Goal: Contribute content: Contribute content

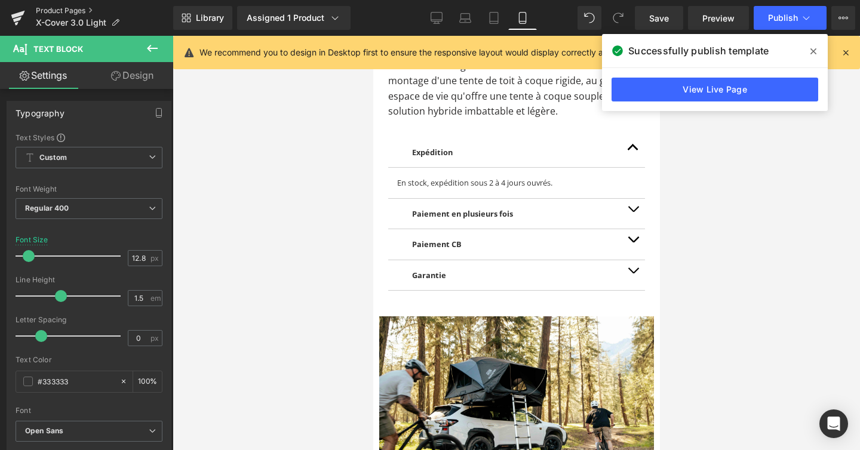
scroll to position [10130, 287]
click at [75, 12] on link "Product Pages" at bounding box center [104, 11] width 137 height 10
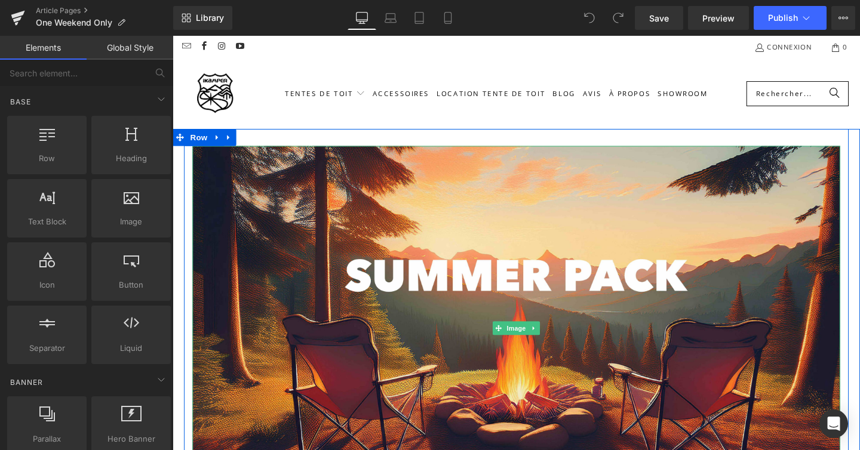
click at [394, 209] on img at bounding box center [533, 343] width 681 height 383
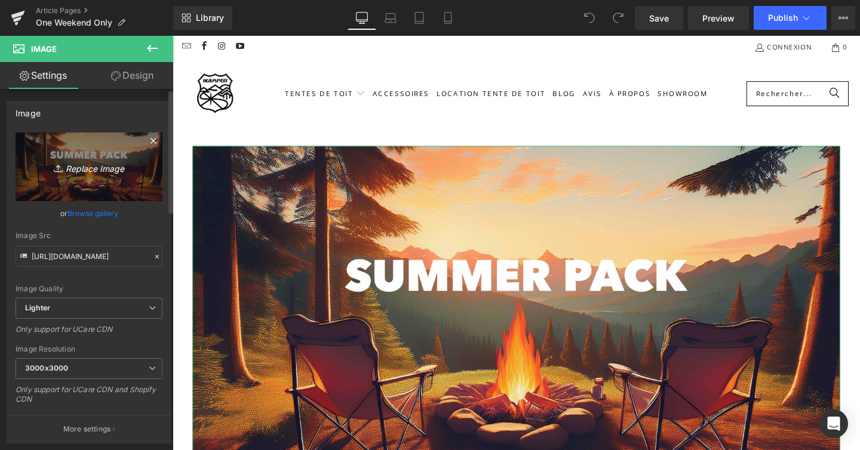
click at [98, 164] on icon "Replace Image" at bounding box center [89, 166] width 96 height 15
type input "C:\fakepath\Be ready.jpg"
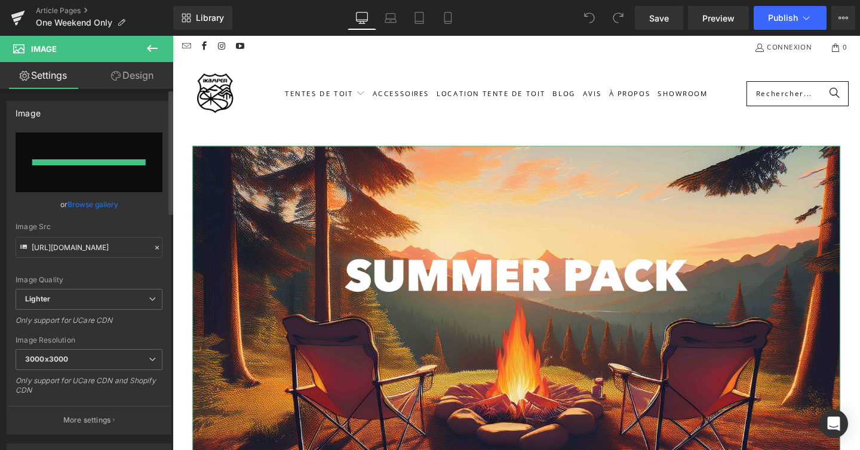
type input "https://ucarecdn.com/332f9afa-e57b-4b52-b8fb-ea0b98d1fcb2/-/format/auto/-/previ…"
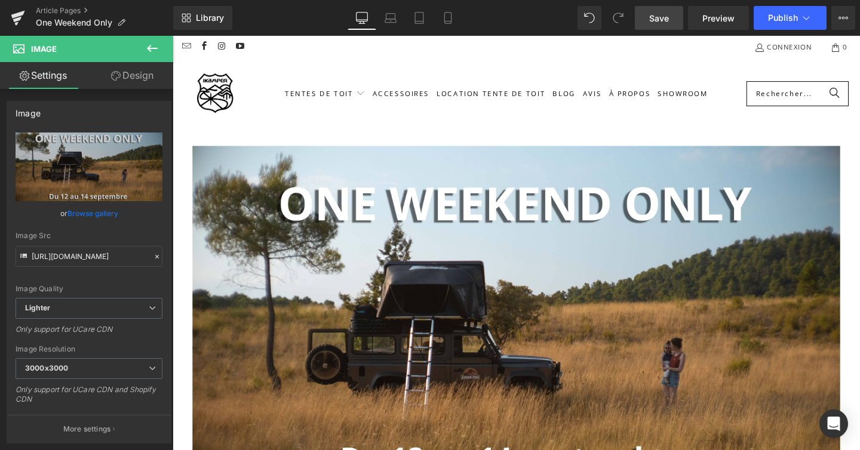
click at [665, 21] on span "Save" at bounding box center [659, 18] width 20 height 13
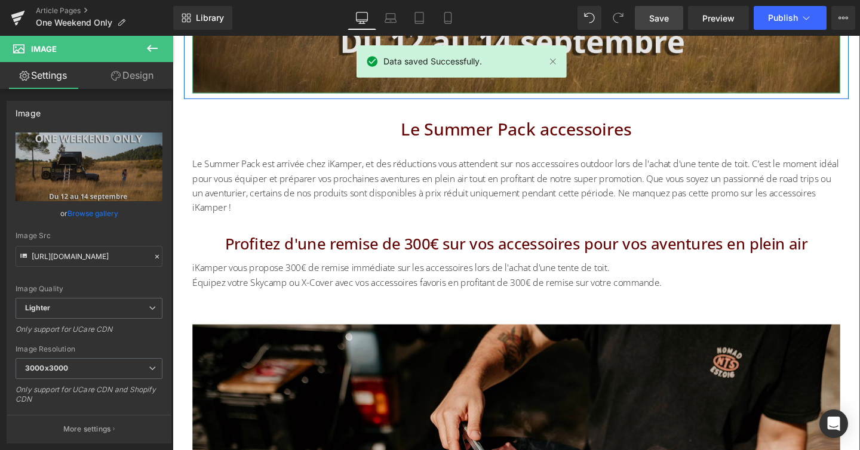
scroll to position [438, 0]
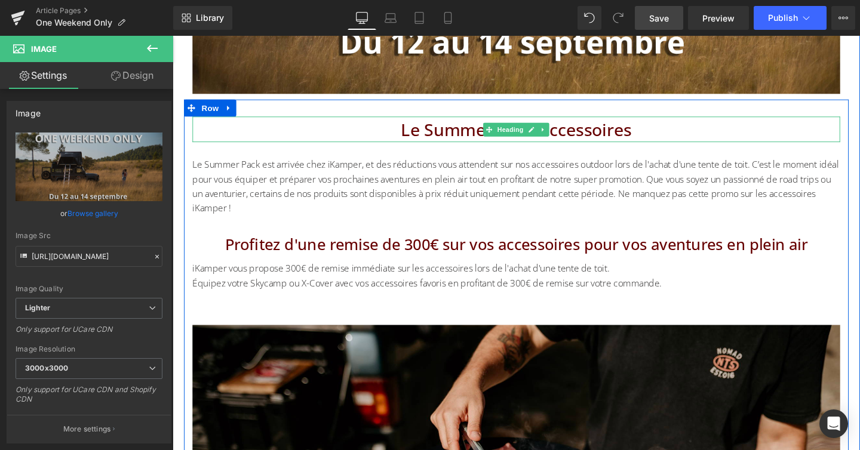
click at [570, 142] on h1 "Le Summer Pack accessoires" at bounding box center [533, 134] width 681 height 27
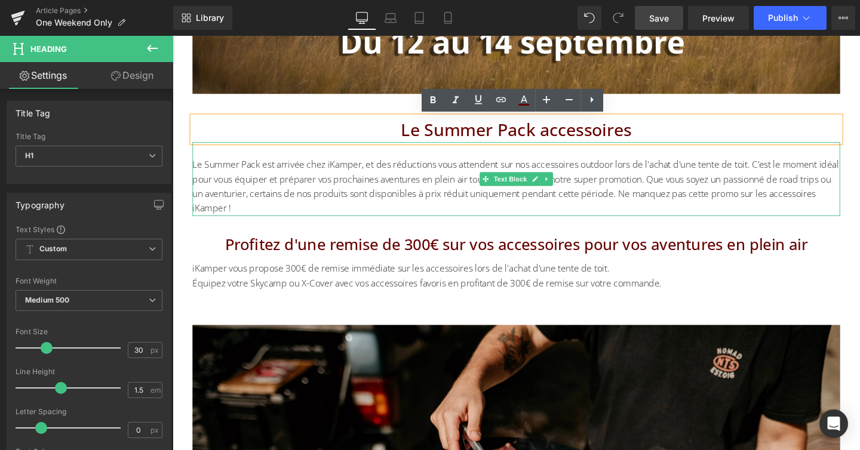
click at [423, 185] on p "Le Summer Pack est arrivée chez iKamper, et des réductions vous attendent sur n…" at bounding box center [533, 194] width 681 height 61
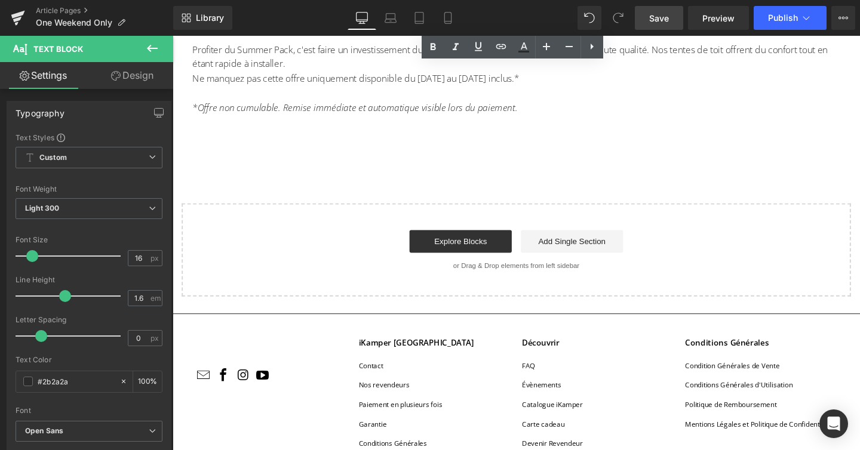
scroll to position [1090, 0]
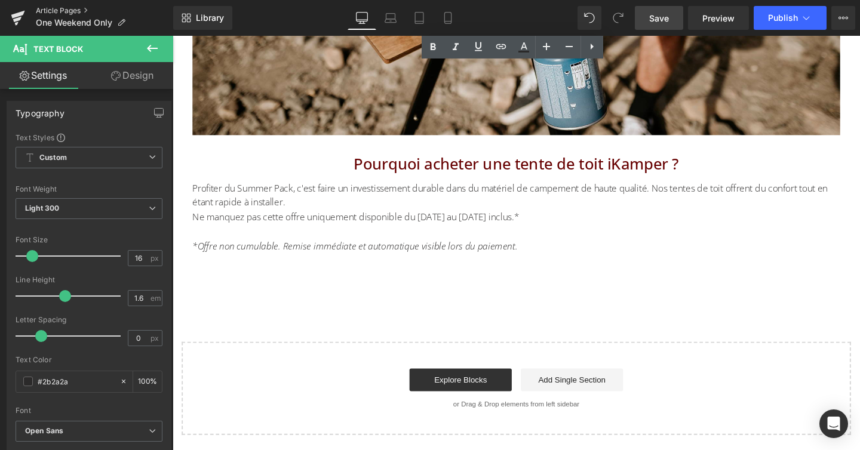
click at [64, 7] on link "Article Pages" at bounding box center [104, 11] width 137 height 10
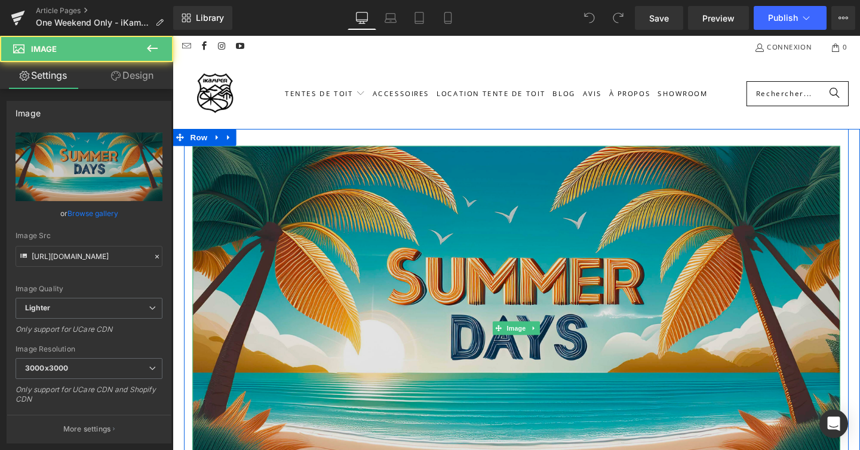
click at [514, 290] on img at bounding box center [533, 343] width 681 height 383
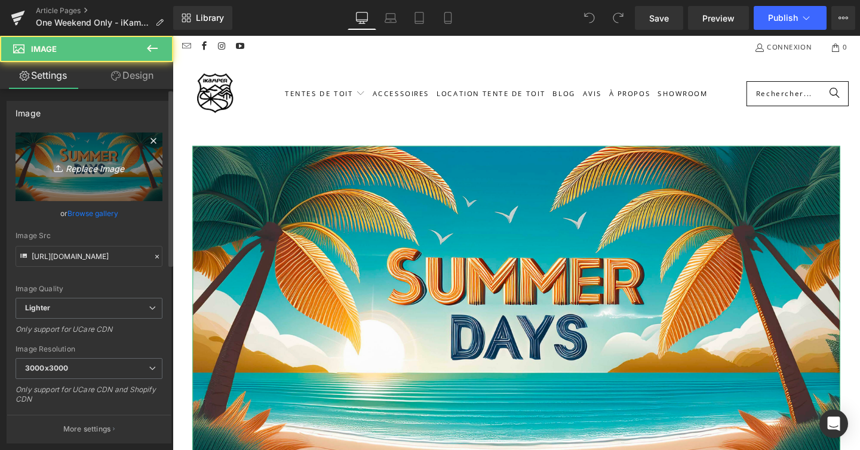
click at [104, 172] on icon "Replace Image" at bounding box center [89, 166] width 96 height 15
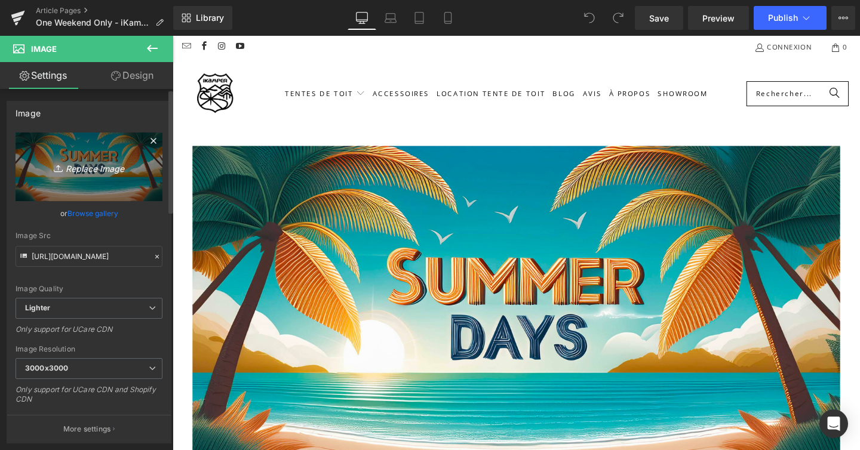
type input "C:\fakepath\Be ready.jpg"
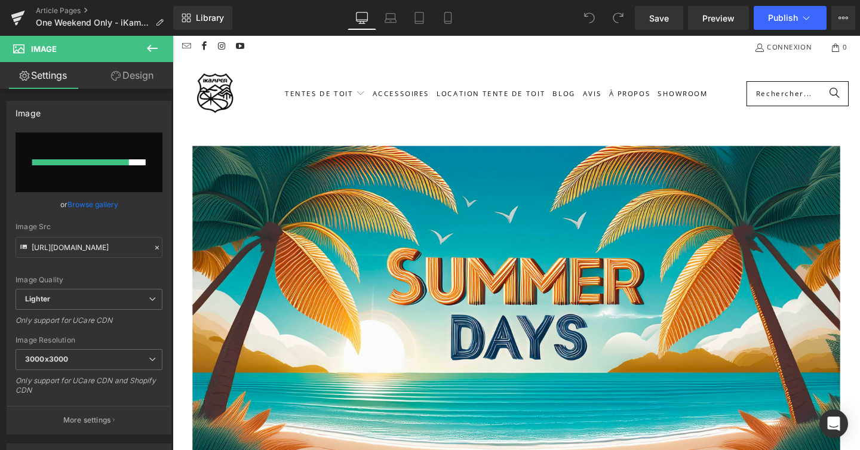
click at [242, 133] on div "Tentes de toit Tente de toit Dacia Duster Accessoires Blog" at bounding box center [534, 97] width 722 height 74
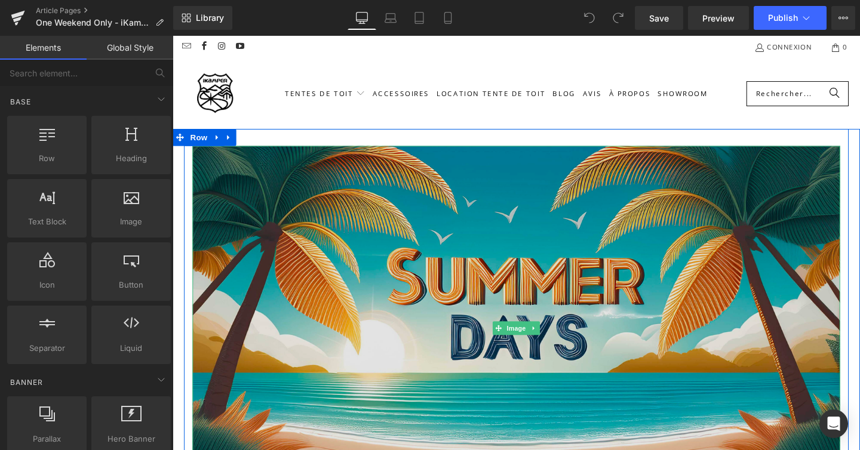
click at [248, 201] on img at bounding box center [533, 343] width 681 height 383
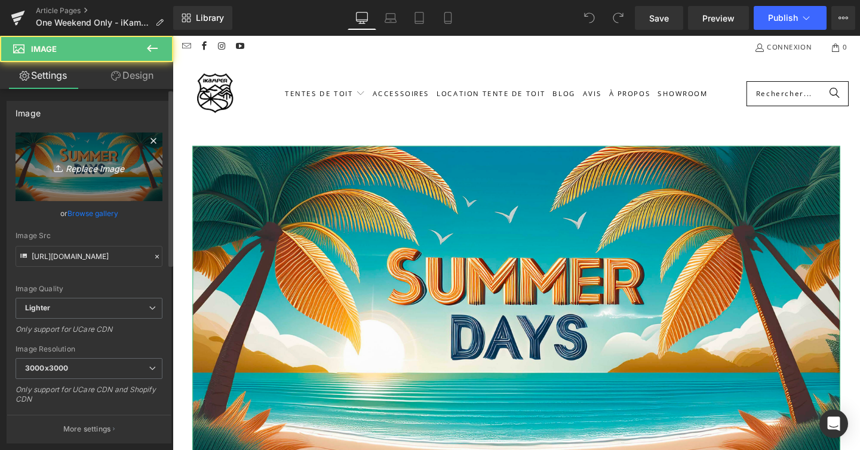
click at [114, 167] on icon "Replace Image" at bounding box center [89, 166] width 96 height 15
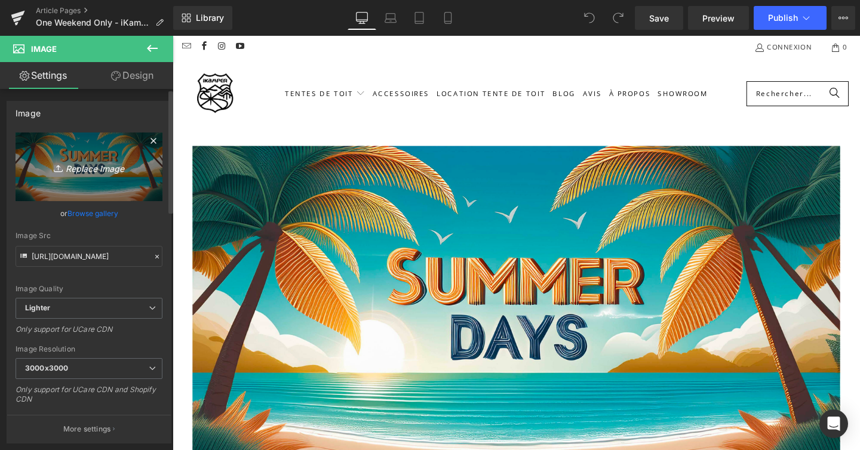
type input "C:\fakepath\Be ready.jpg"
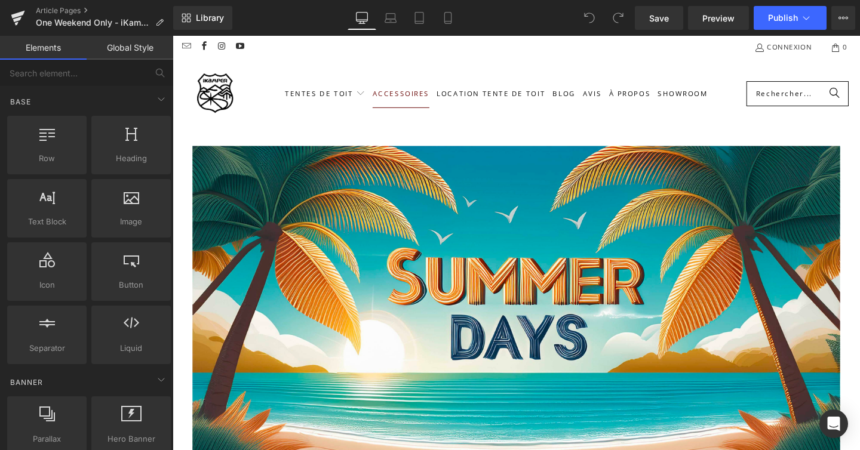
click at [419, 102] on link "Accessoires" at bounding box center [413, 97] width 60 height 30
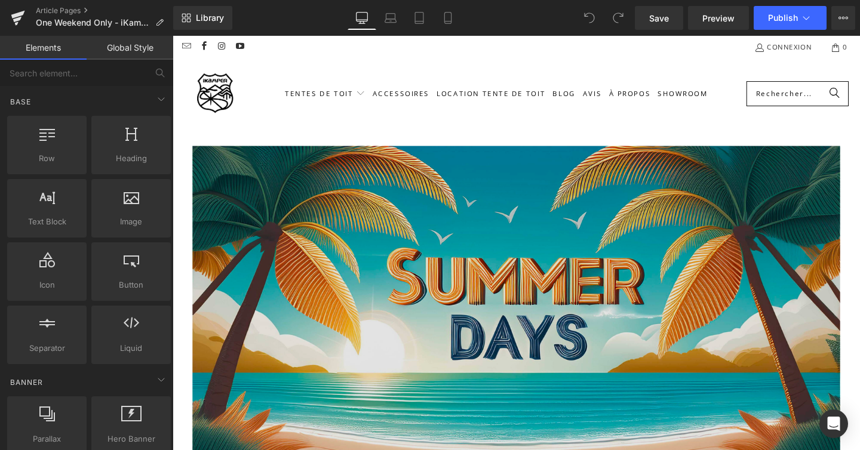
click at [435, 184] on img at bounding box center [533, 343] width 681 height 383
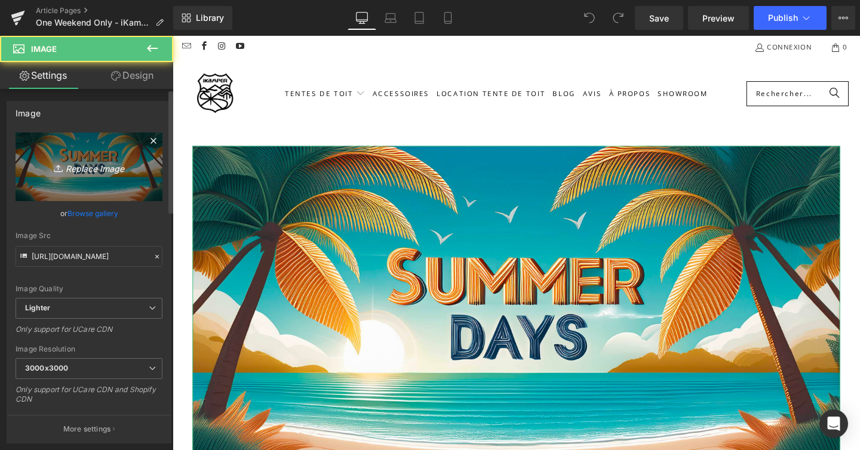
click at [91, 175] on link "Replace Image" at bounding box center [89, 167] width 147 height 69
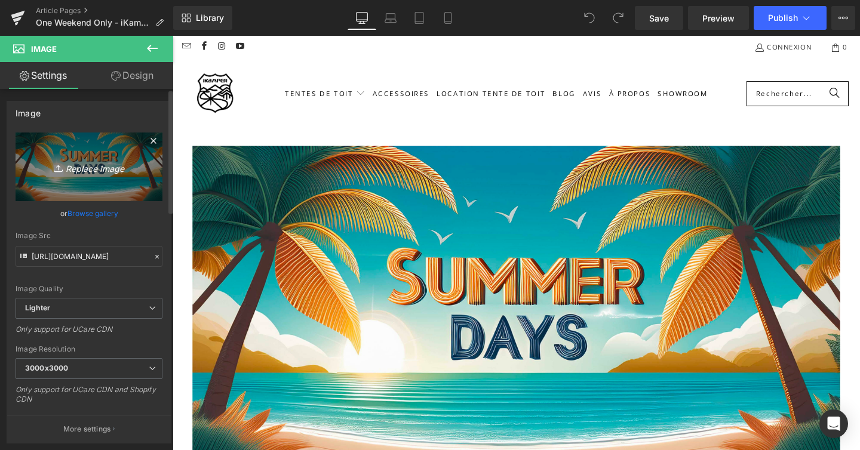
type input "C:\fakepath\Be ready.jpg"
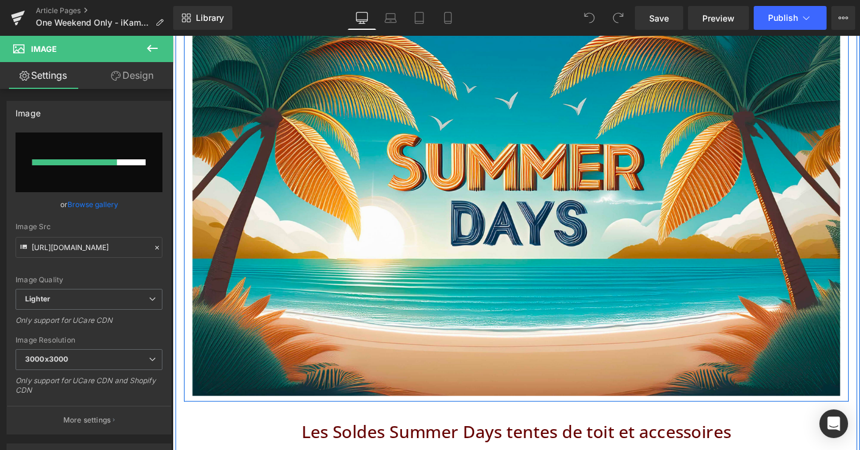
scroll to position [122, 0]
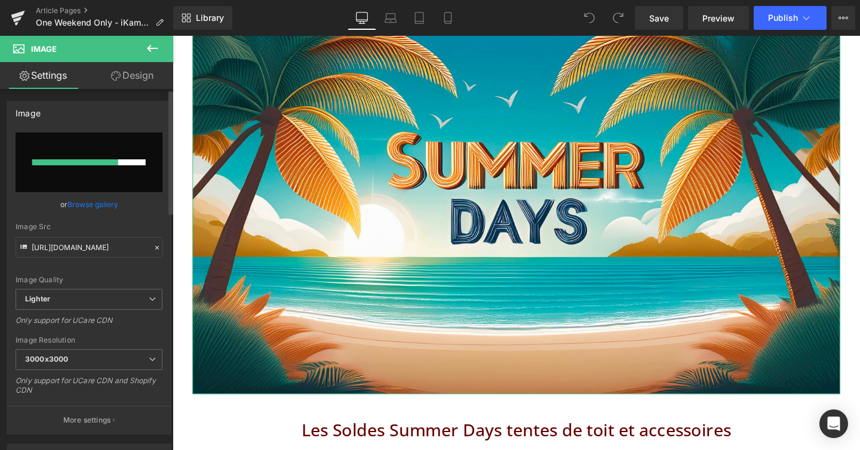
click at [101, 209] on link "Browse gallery" at bounding box center [92, 204] width 51 height 21
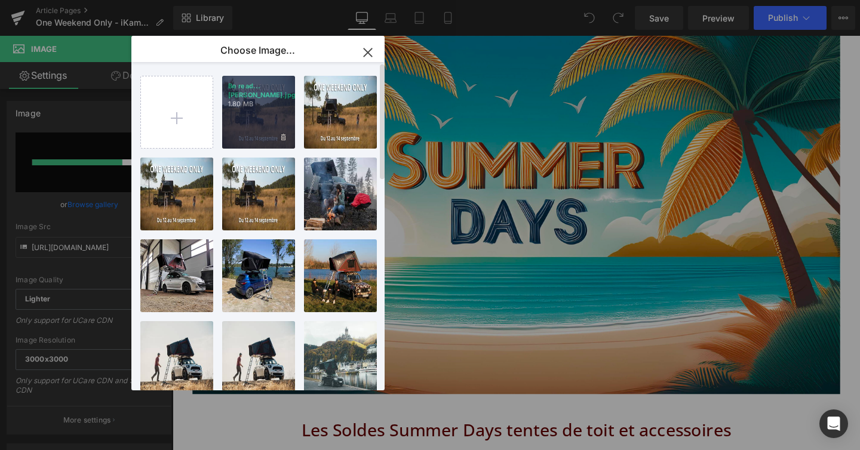
click at [265, 116] on div "Be read...eady.jpg 1.80 MB" at bounding box center [258, 112] width 73 height 73
type input "https://ucarecdn.com/2a5df366-58c9-465a-9aa1-b78e0908344e/-/format/auto/-/previ…"
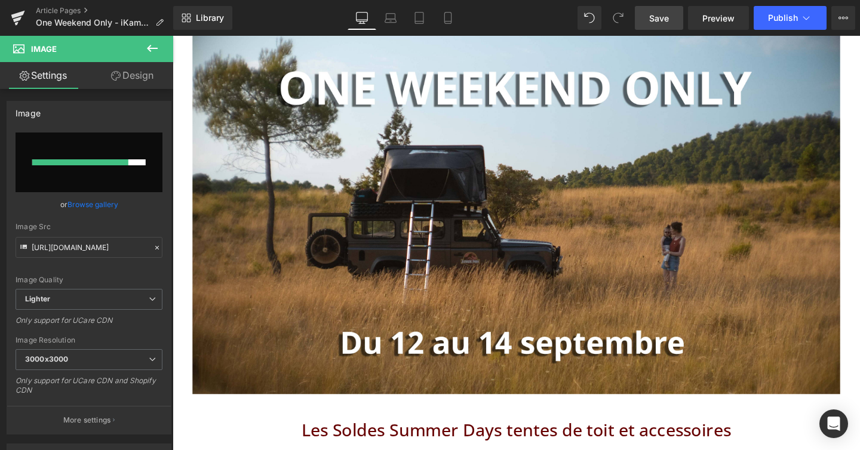
click at [656, 12] on span "Save" at bounding box center [659, 18] width 20 height 13
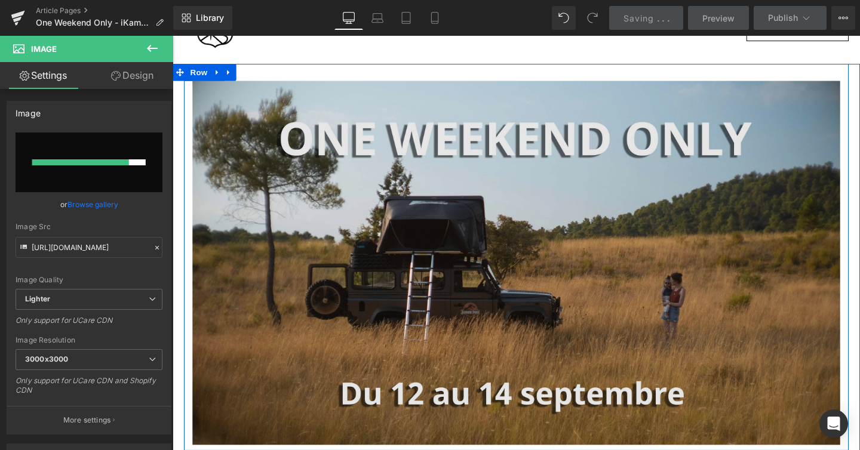
scroll to position [41, 0]
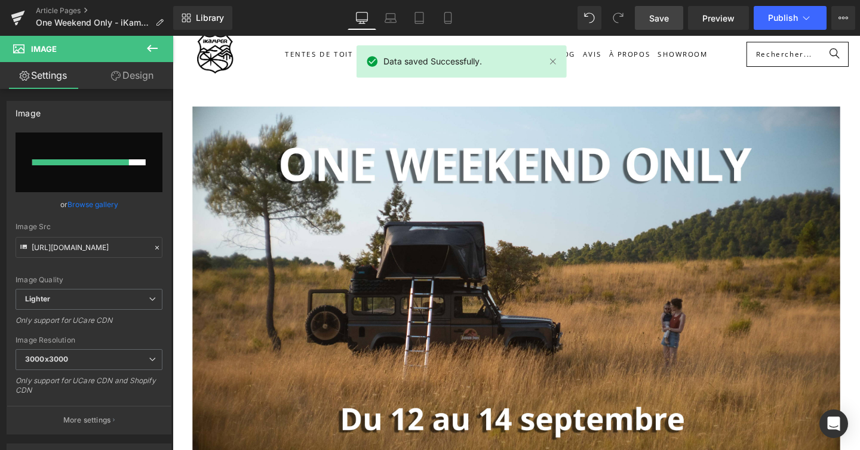
click at [488, 86] on div "Tentes de toit Tente de toit Dacia Duster Accessoires Blog" at bounding box center [534, 56] width 722 height 74
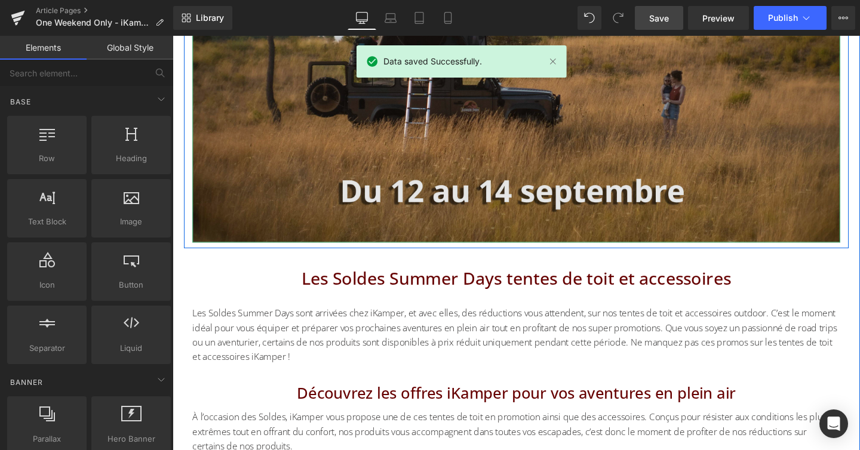
scroll to position [404, 0]
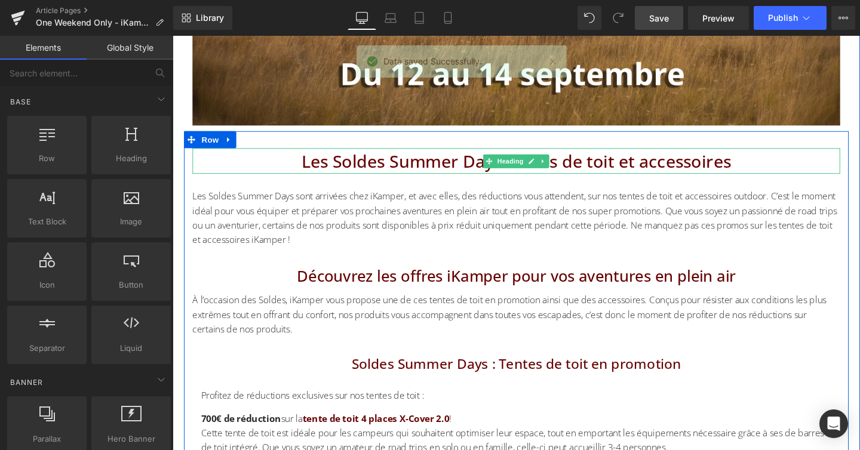
click at [491, 171] on h1 "Les Soldes Summer Days tentes de toit et accessoires" at bounding box center [533, 167] width 681 height 27
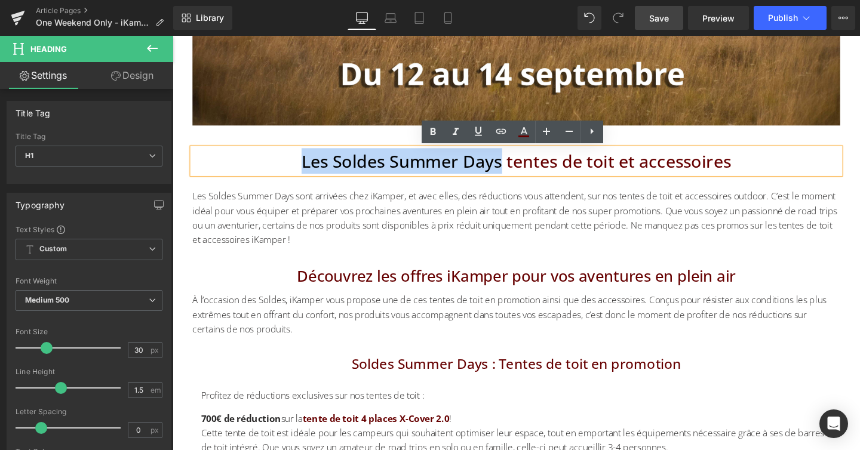
drag, startPoint x: 305, startPoint y: 168, endPoint x: 515, endPoint y: 170, distance: 210.2
click at [515, 170] on h1 "Les Soldes Summer Days tentes de toit et accessoires" at bounding box center [533, 167] width 681 height 27
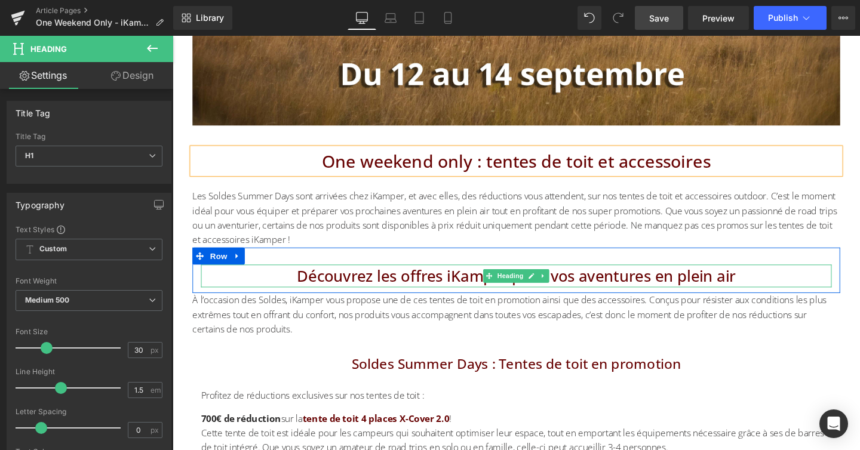
click at [424, 290] on h2 "Découvrez les offres iKamper pour vos aventures en plein air" at bounding box center [533, 288] width 663 height 24
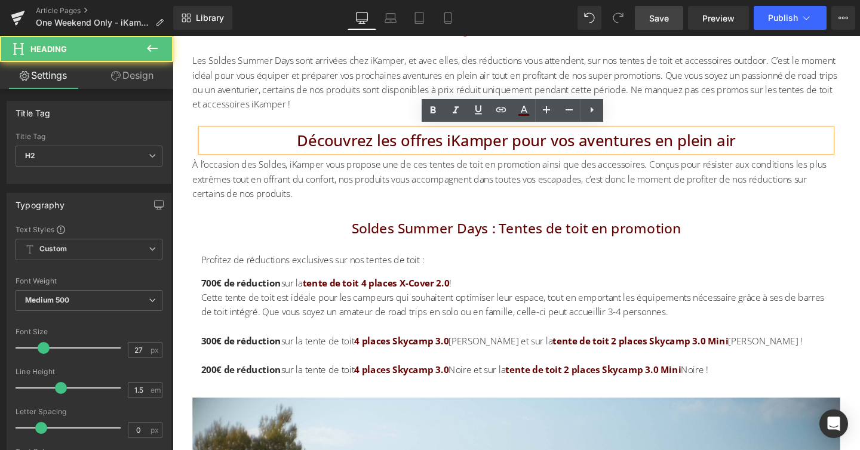
scroll to position [549, 0]
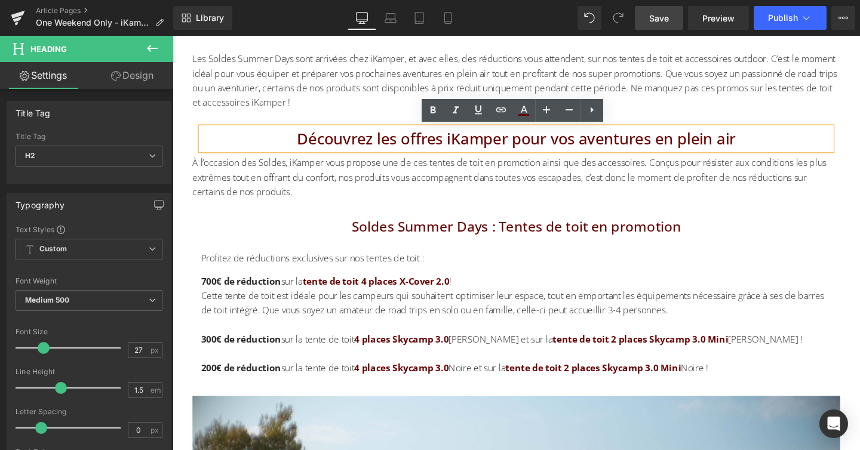
click at [411, 238] on h3 "Soldes Summer Days : Tentes de toit en promotion" at bounding box center [533, 236] width 663 height 21
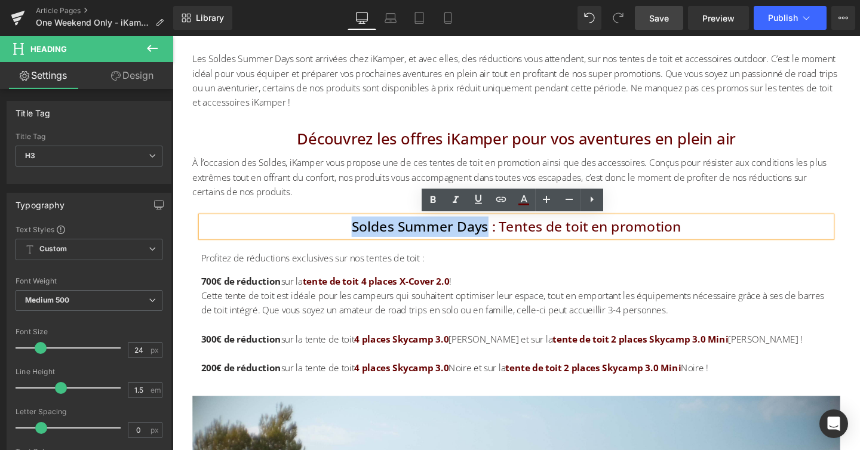
drag, startPoint x: 506, startPoint y: 237, endPoint x: 308, endPoint y: 239, distance: 197.6
click at [308, 239] on h3 "Soldes Summer Days : Tentes de toit en promotion" at bounding box center [533, 236] width 663 height 21
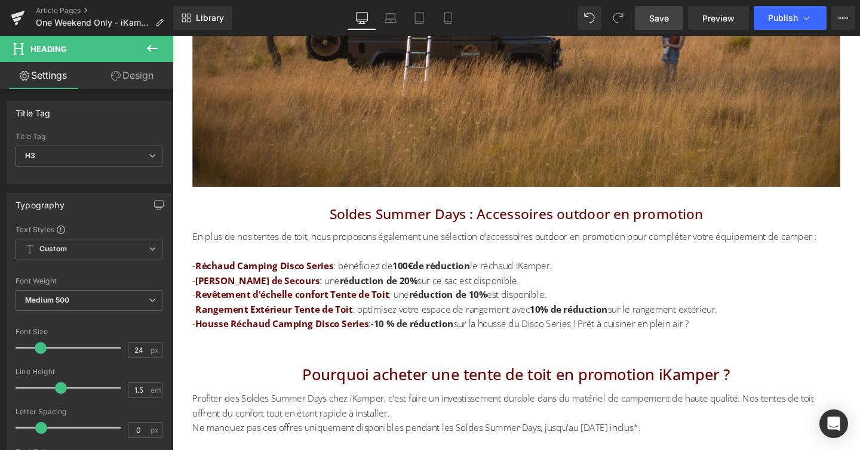
scroll to position [1155, 0]
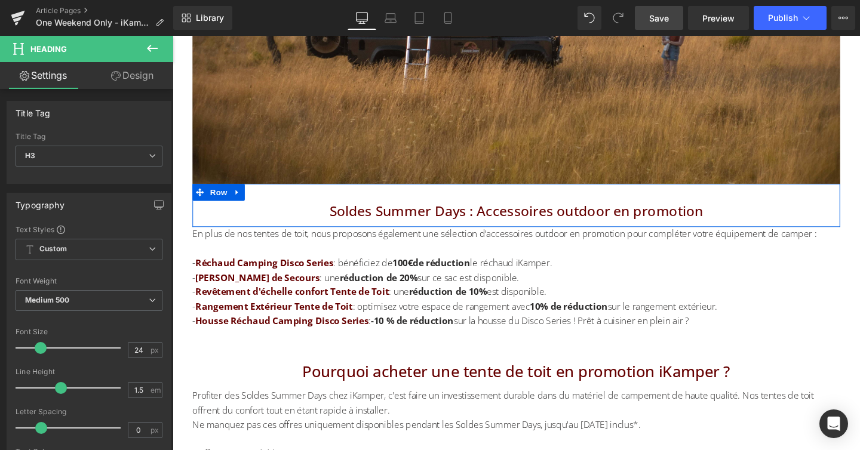
click at [380, 223] on span "Soldes Summer Days : Accessoires outdoor en promotion" at bounding box center [533, 220] width 393 height 20
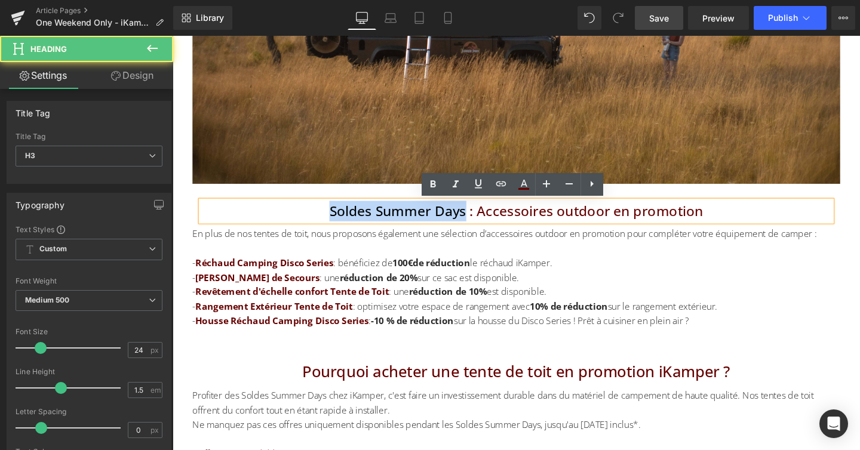
drag, startPoint x: 480, startPoint y: 223, endPoint x: 315, endPoint y: 221, distance: 165.4
click at [315, 221] on h3 "Soldes Summer Days : Accessoires outdoor en promotion" at bounding box center [533, 220] width 663 height 21
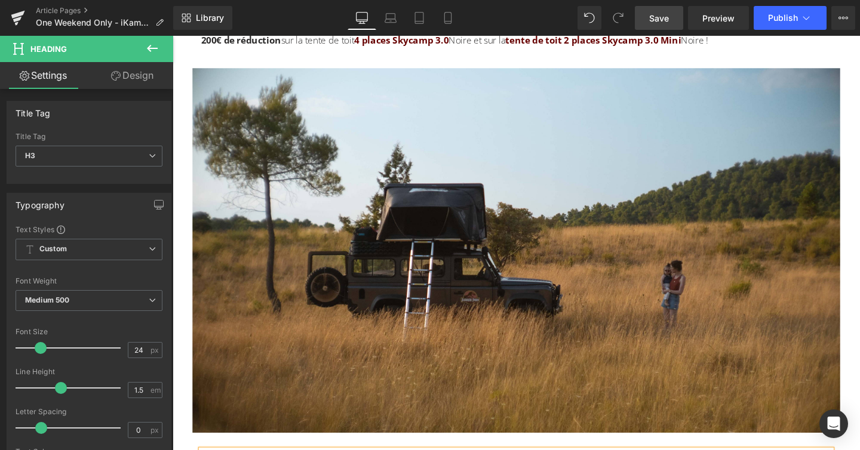
scroll to position [892, 0]
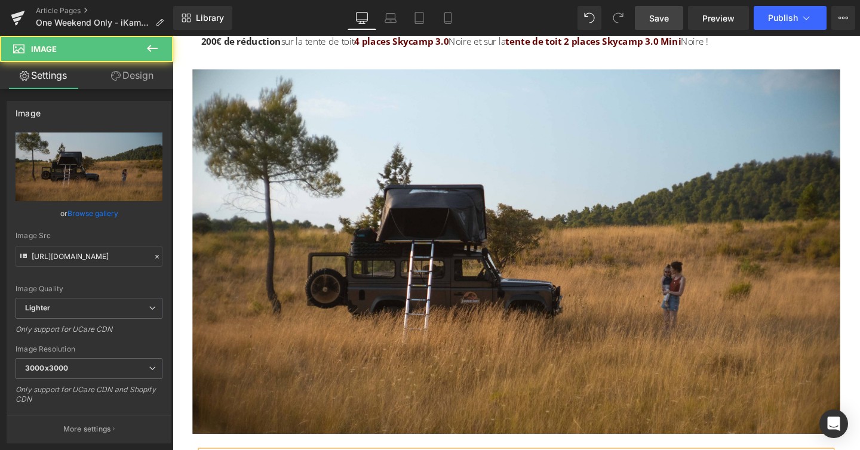
click at [374, 219] on img at bounding box center [533, 262] width 681 height 383
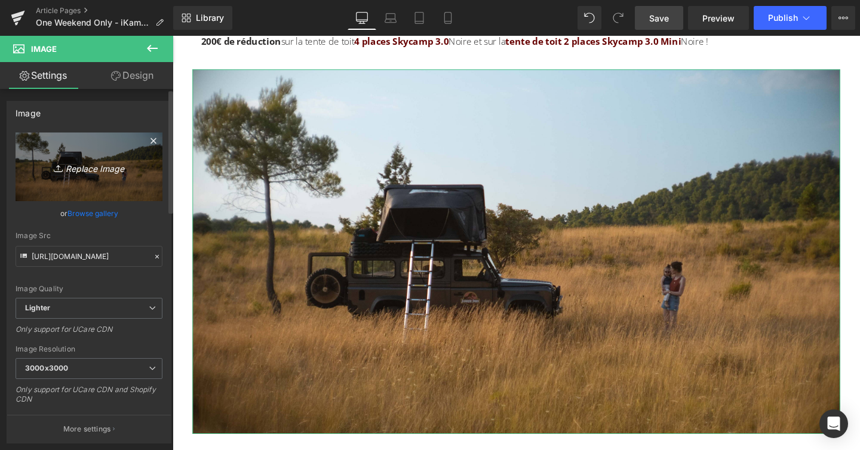
click at [106, 168] on icon "Replace Image" at bounding box center [89, 166] width 96 height 15
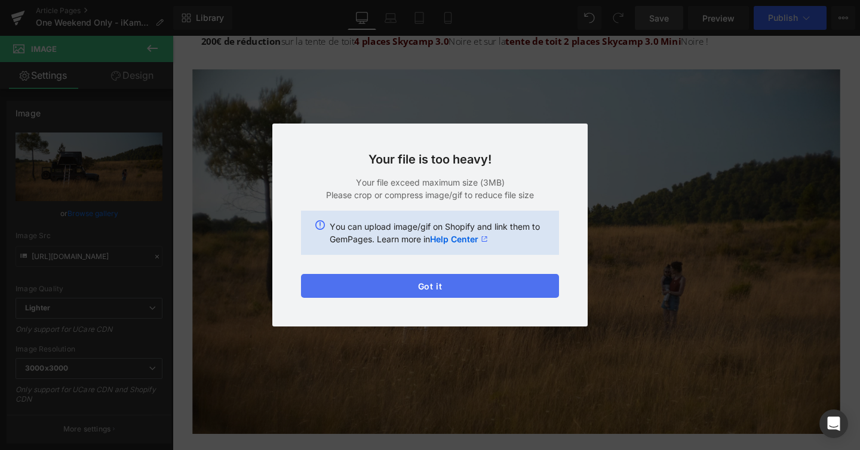
click at [410, 291] on button "Got it" at bounding box center [430, 286] width 258 height 24
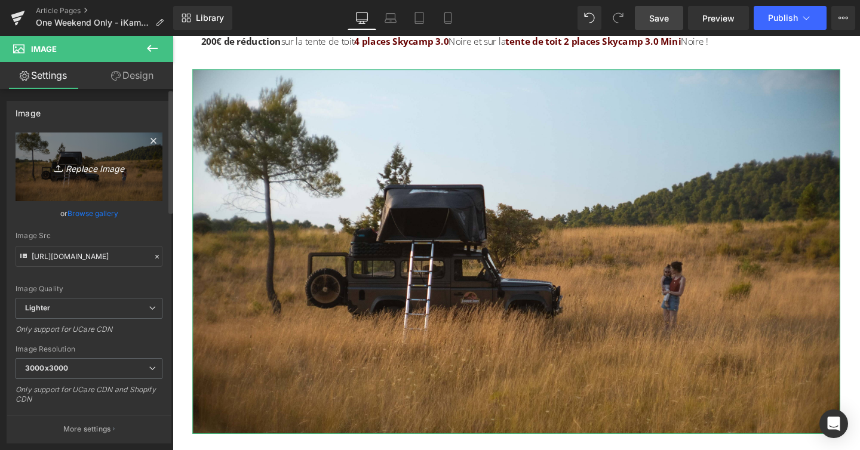
click at [102, 168] on icon "Replace Image" at bounding box center [89, 166] width 96 height 15
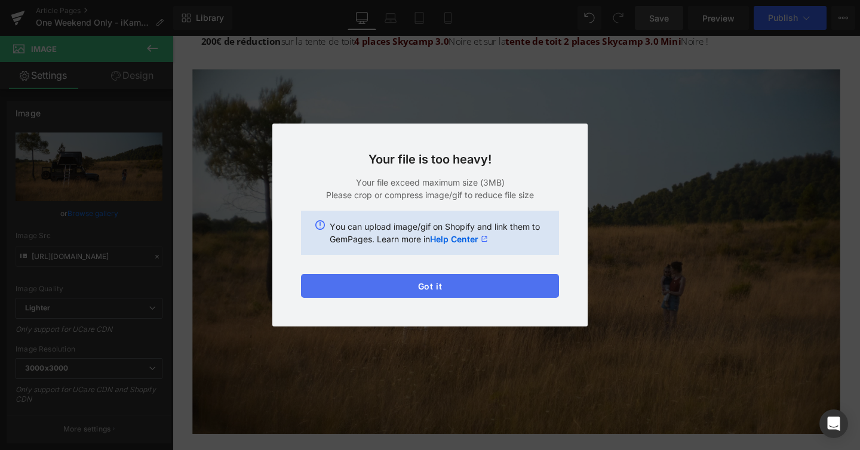
click at [458, 285] on button "Got it" at bounding box center [430, 286] width 258 height 24
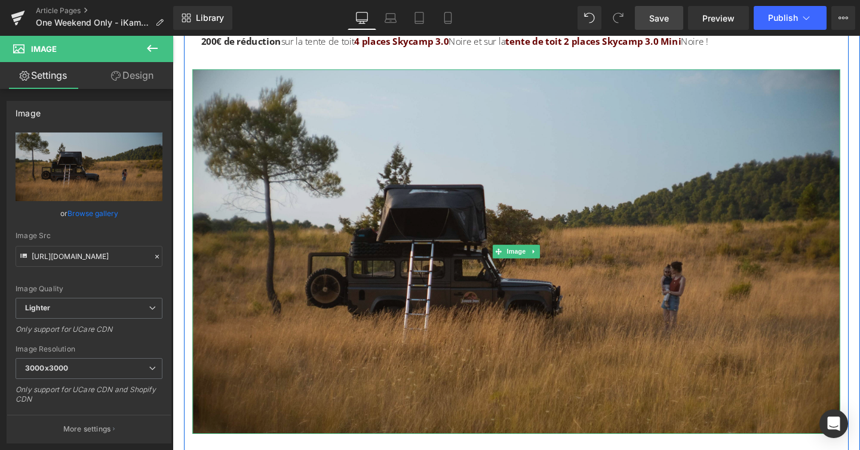
click at [445, 247] on img at bounding box center [533, 262] width 681 height 383
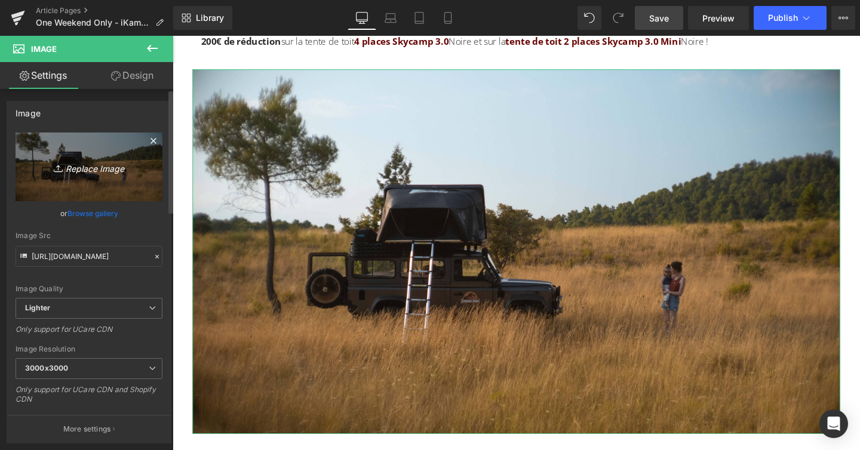
click at [91, 170] on icon "Replace Image" at bounding box center [89, 166] width 96 height 15
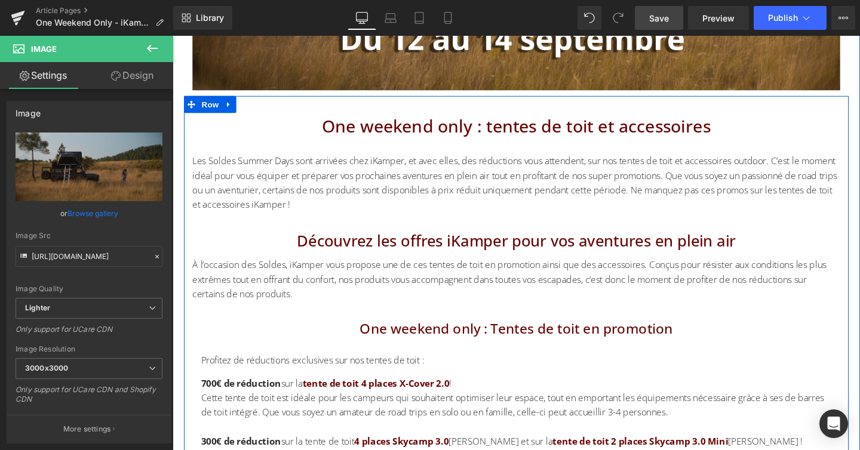
scroll to position [453, 0]
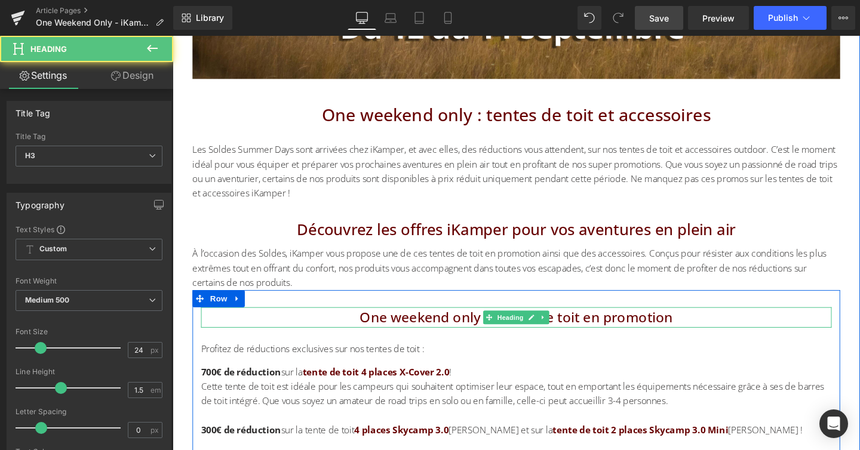
click at [373, 333] on h3 "One weekend only : Tentes de toit en promotion" at bounding box center [533, 331] width 663 height 21
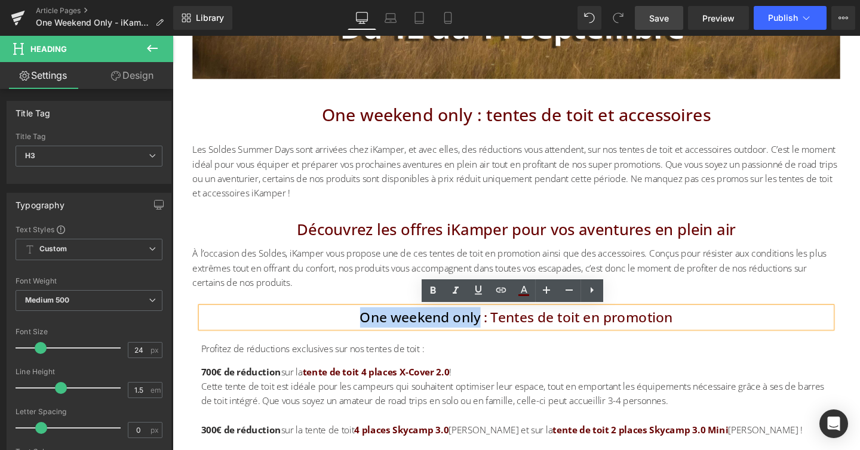
drag, startPoint x: 372, startPoint y: 333, endPoint x: 493, endPoint y: 333, distance: 121.2
click at [493, 333] on h3 "One weekend only : Tentes de toit en promotion" at bounding box center [533, 331] width 663 height 21
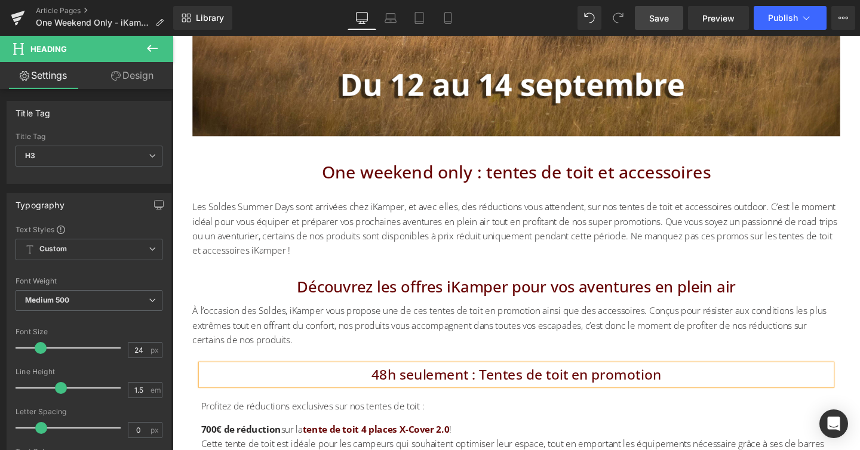
scroll to position [382, 0]
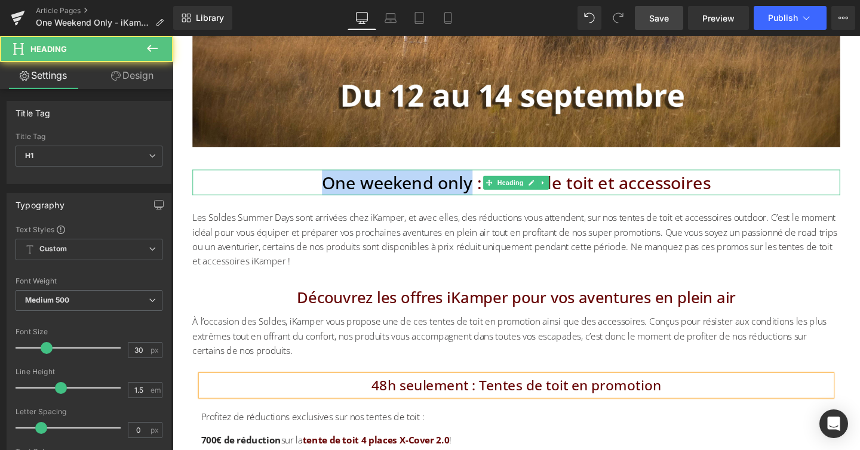
drag, startPoint x: 486, startPoint y: 195, endPoint x: 333, endPoint y: 192, distance: 153.5
click at [333, 192] on h1 "One weekend only : tentes de toit et accessoires" at bounding box center [533, 190] width 681 height 27
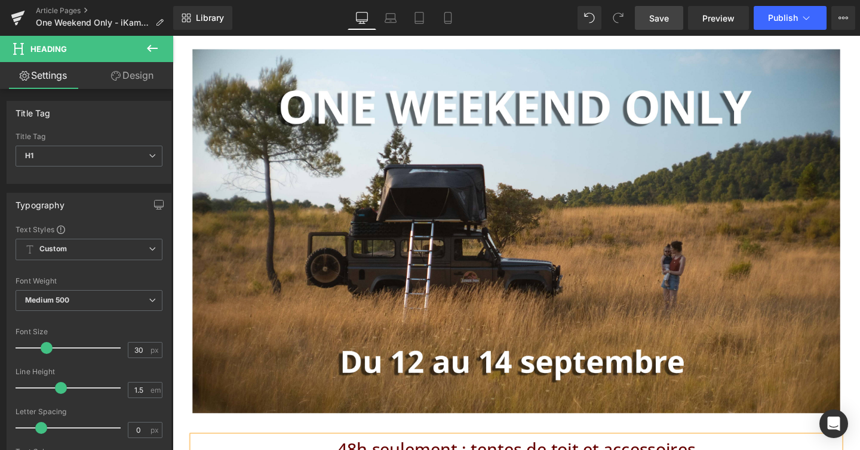
scroll to position [93, 0]
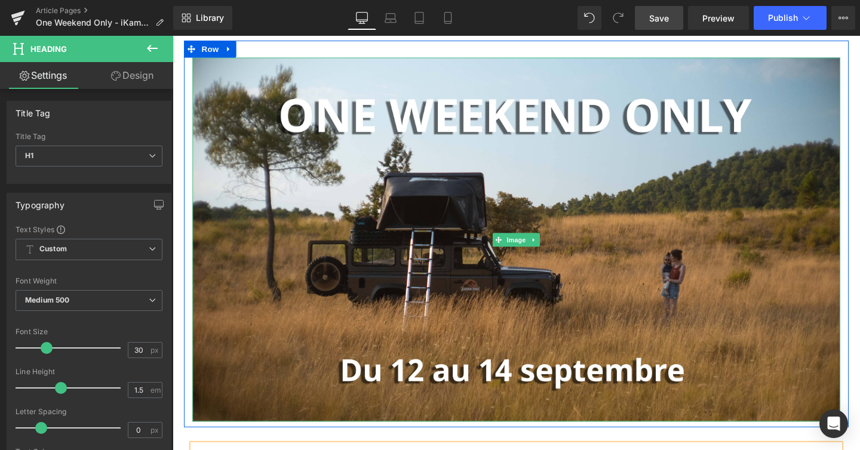
click at [333, 192] on img at bounding box center [533, 250] width 681 height 383
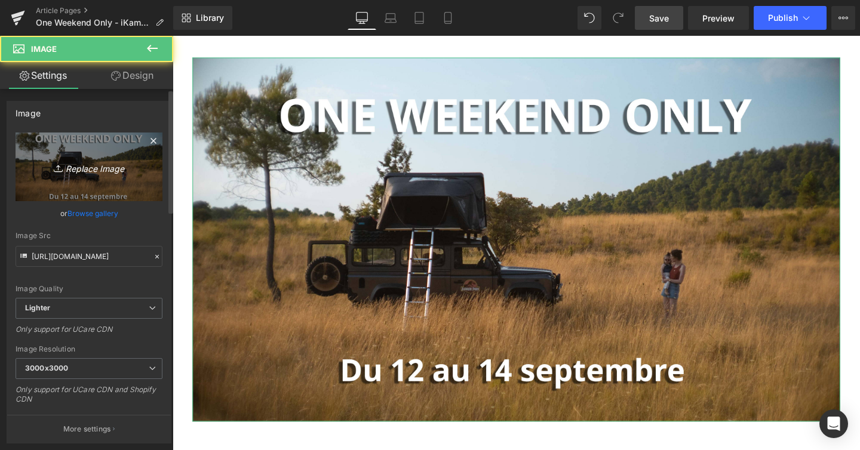
click at [101, 168] on icon "Replace Image" at bounding box center [89, 166] width 96 height 15
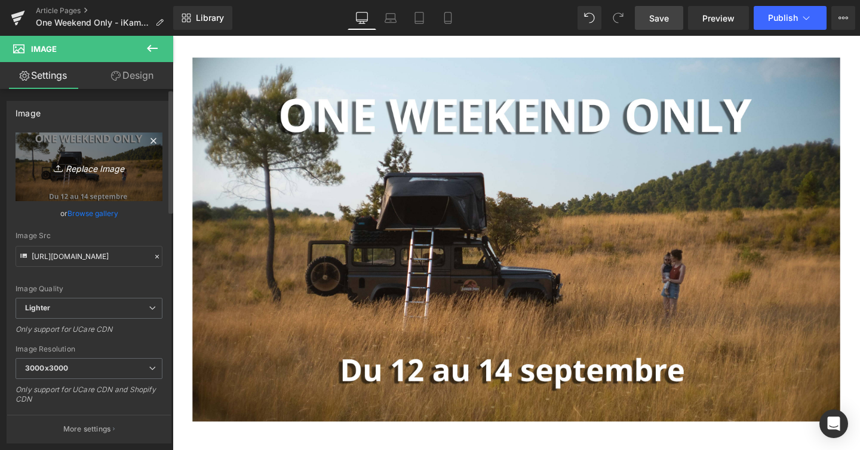
type input "C:\fakepath\Be ready.jpg"
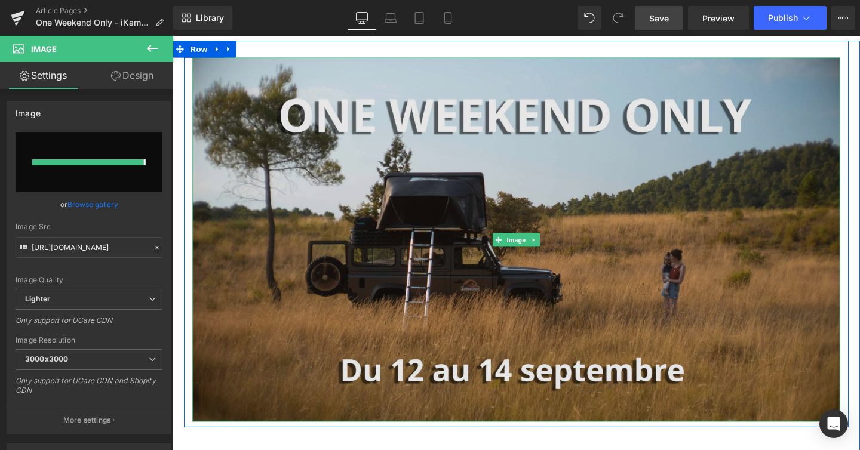
type input "https://ucarecdn.com/dda8b9bf-bb0a-433d-86a9-fe7dd13d132d/-/format/auto/-/previ…"
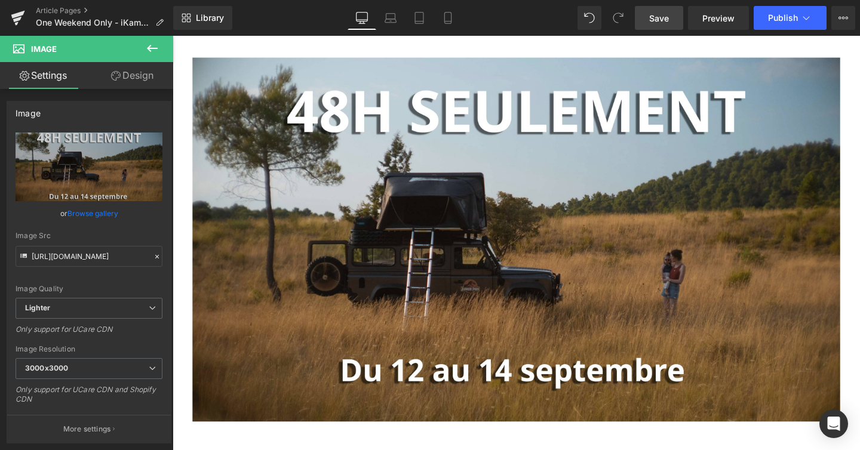
click at [663, 16] on span "Save" at bounding box center [659, 18] width 20 height 13
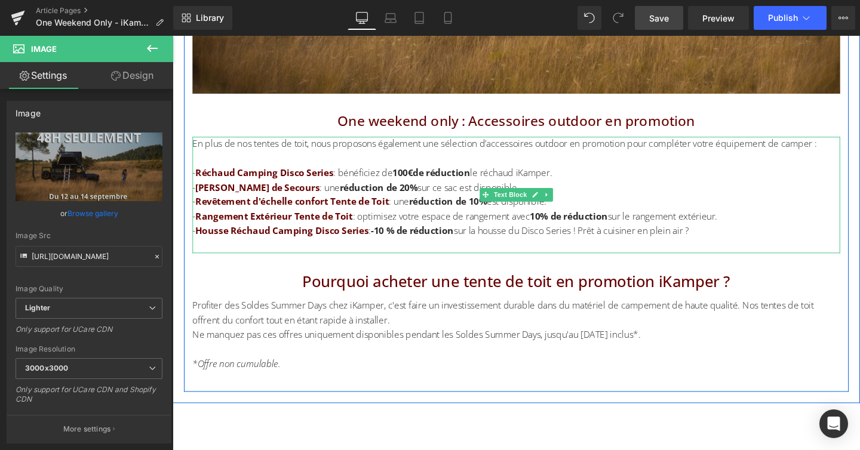
scroll to position [1251, 0]
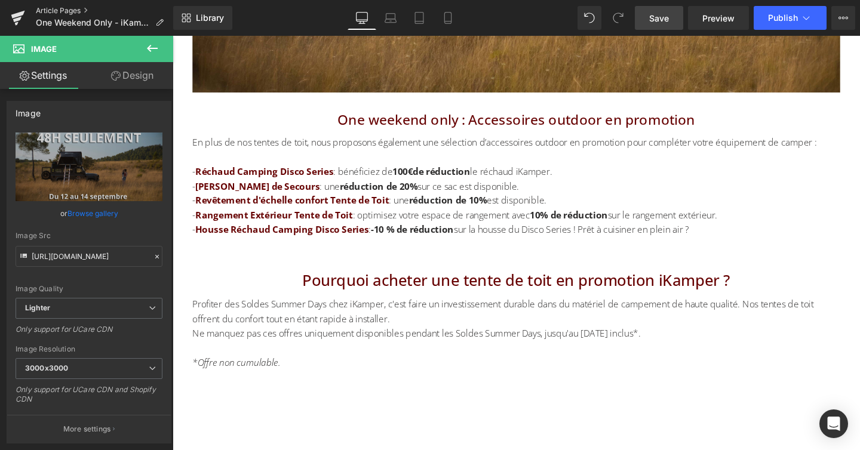
click at [63, 8] on link "Article Pages" at bounding box center [104, 11] width 137 height 10
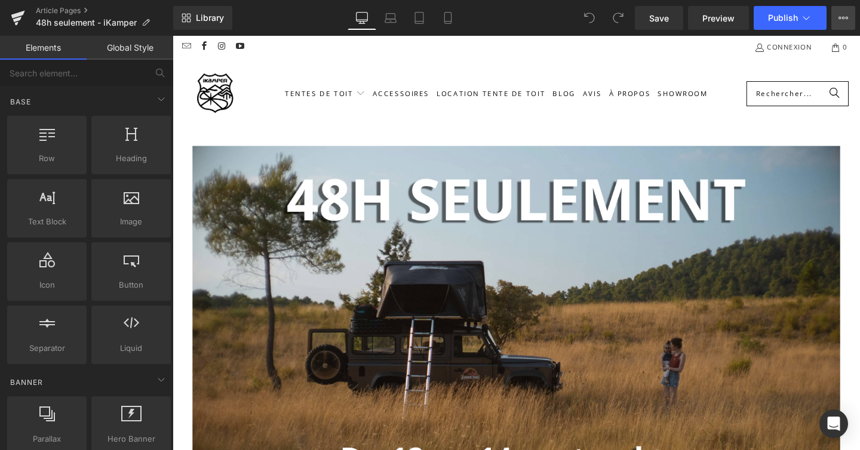
click at [843, 19] on icon at bounding box center [843, 18] width 3 height 2
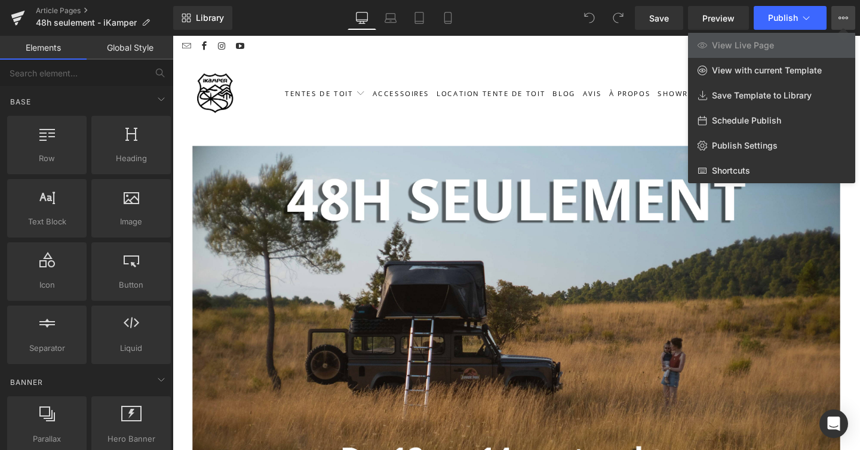
click at [842, 19] on icon at bounding box center [843, 18] width 10 height 10
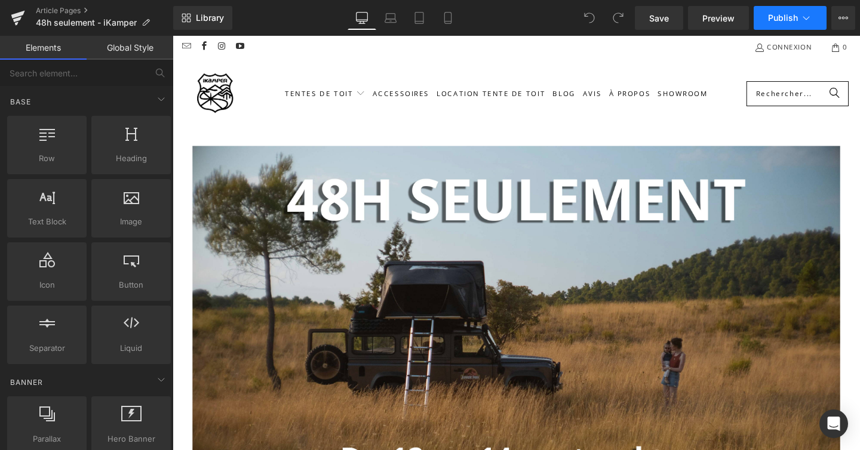
click at [814, 18] on button "Publish" at bounding box center [790, 18] width 73 height 24
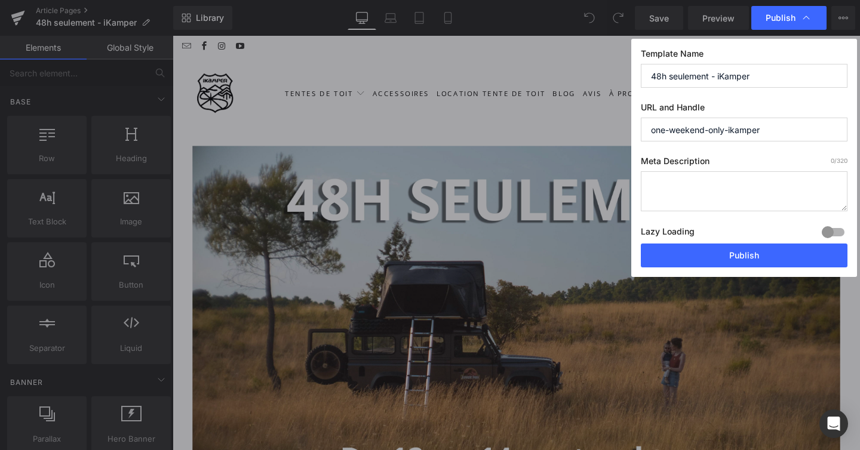
drag, startPoint x: 725, startPoint y: 130, endPoint x: 601, endPoint y: 132, distance: 124.2
click at [601, 132] on div "Publish Template Name 48h seulement - iKamper URL and Handle one-weekend-only-i…" at bounding box center [430, 225] width 860 height 450
click at [684, 130] on input "48h-seuelement-ikamper" at bounding box center [744, 130] width 207 height 24
type input "48h-seulement-ikamper"
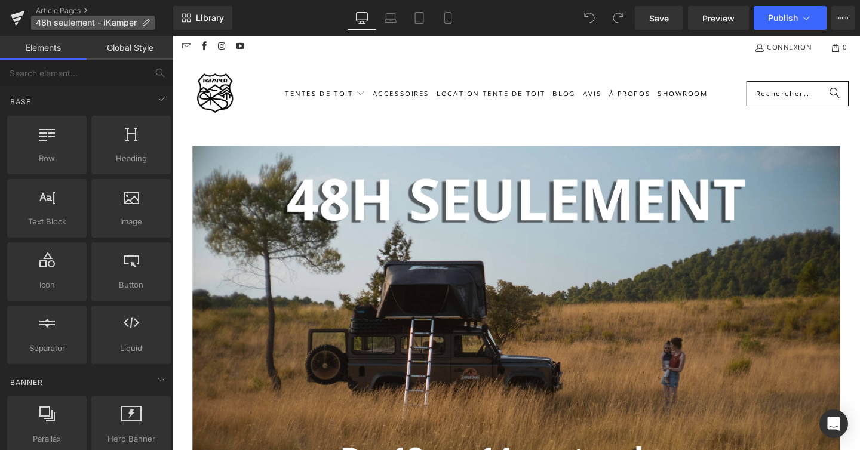
click at [152, 19] on p "48h seulement - iKamper" at bounding box center [93, 23] width 124 height 14
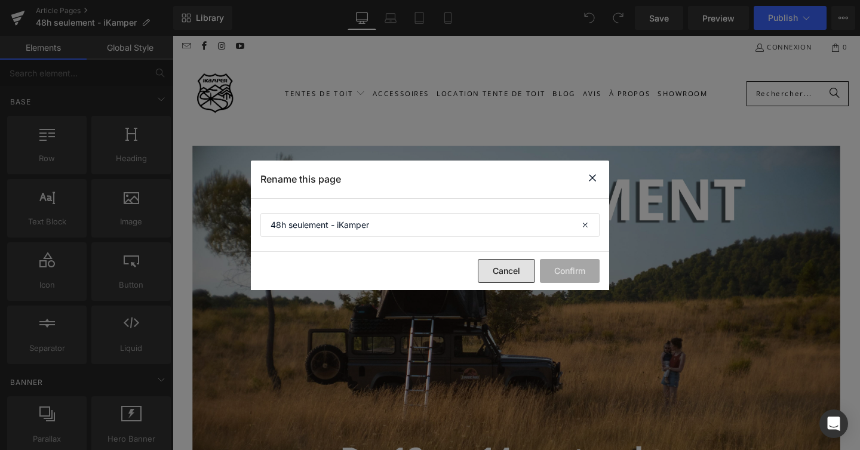
click at [503, 281] on button "Cancel" at bounding box center [506, 271] width 57 height 24
